Goal: Use online tool/utility

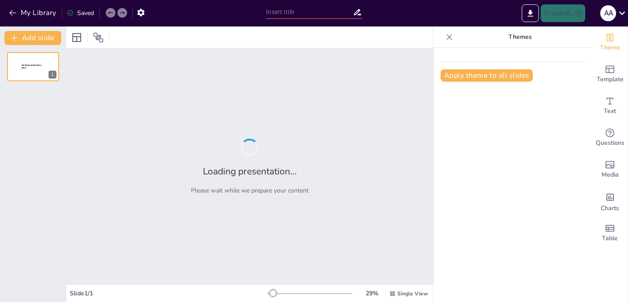
type input "Imported Presentacion_Cap 1.pptx"
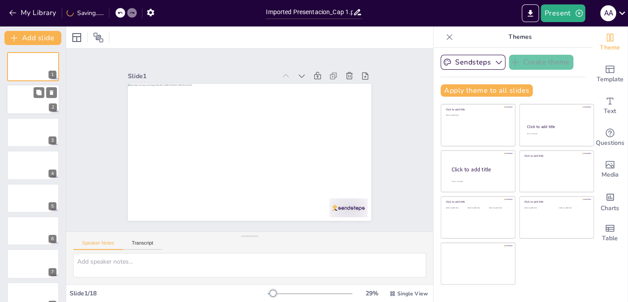
click at [23, 95] on div at bounding box center [33, 100] width 53 height 30
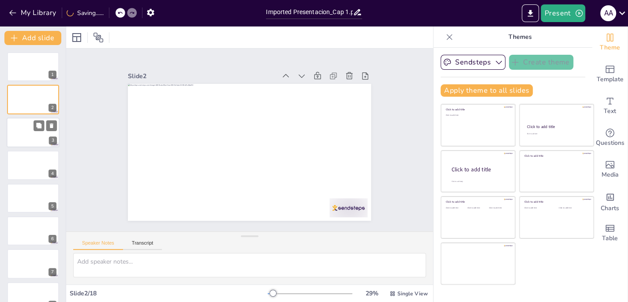
click at [19, 124] on div at bounding box center [33, 132] width 53 height 30
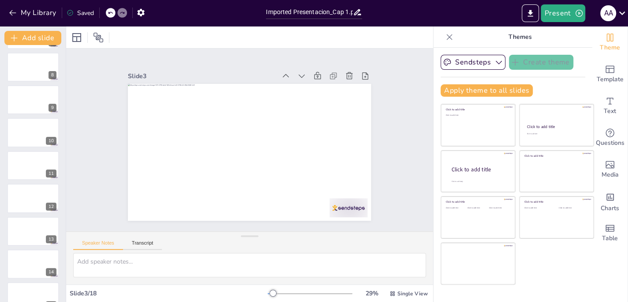
scroll to position [344, 0]
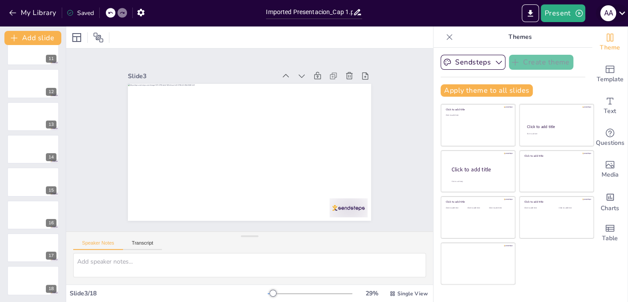
click at [626, 12] on icon at bounding box center [622, 13] width 12 height 12
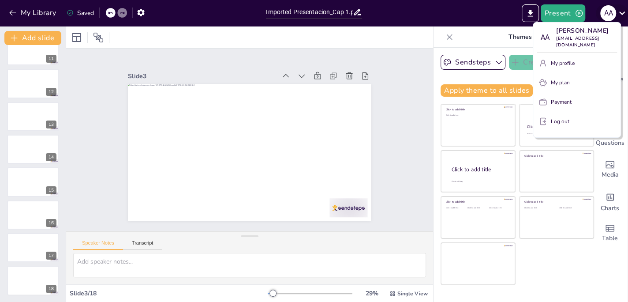
click at [626, 12] on div at bounding box center [314, 151] width 628 height 302
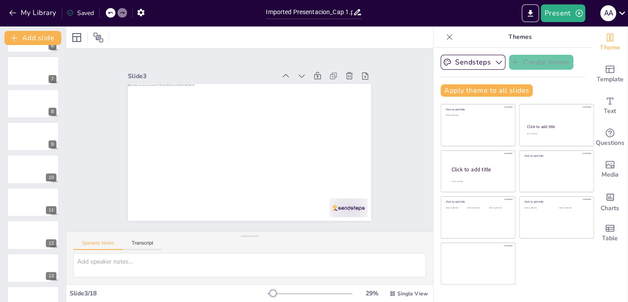
scroll to position [124, 0]
click at [145, 13] on icon "button" at bounding box center [140, 12] width 9 height 9
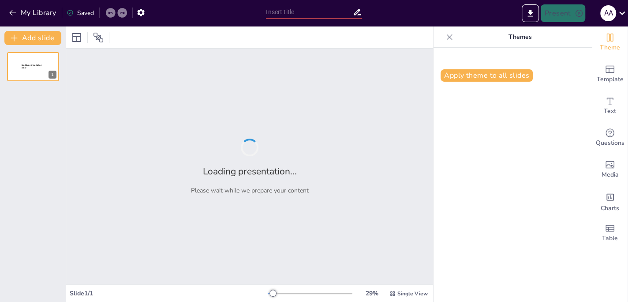
type input "Imported Presentacion_Cap 1.pptx"
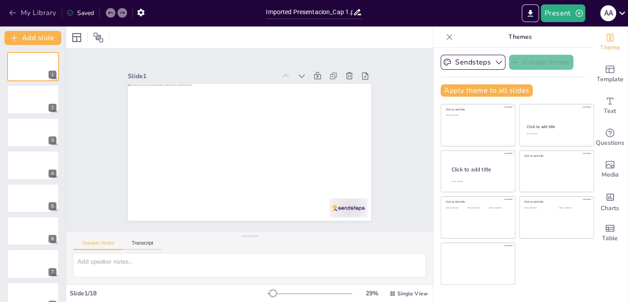
click at [15, 12] on icon "button" at bounding box center [12, 12] width 9 height 9
